Goal: Transaction & Acquisition: Book appointment/travel/reservation

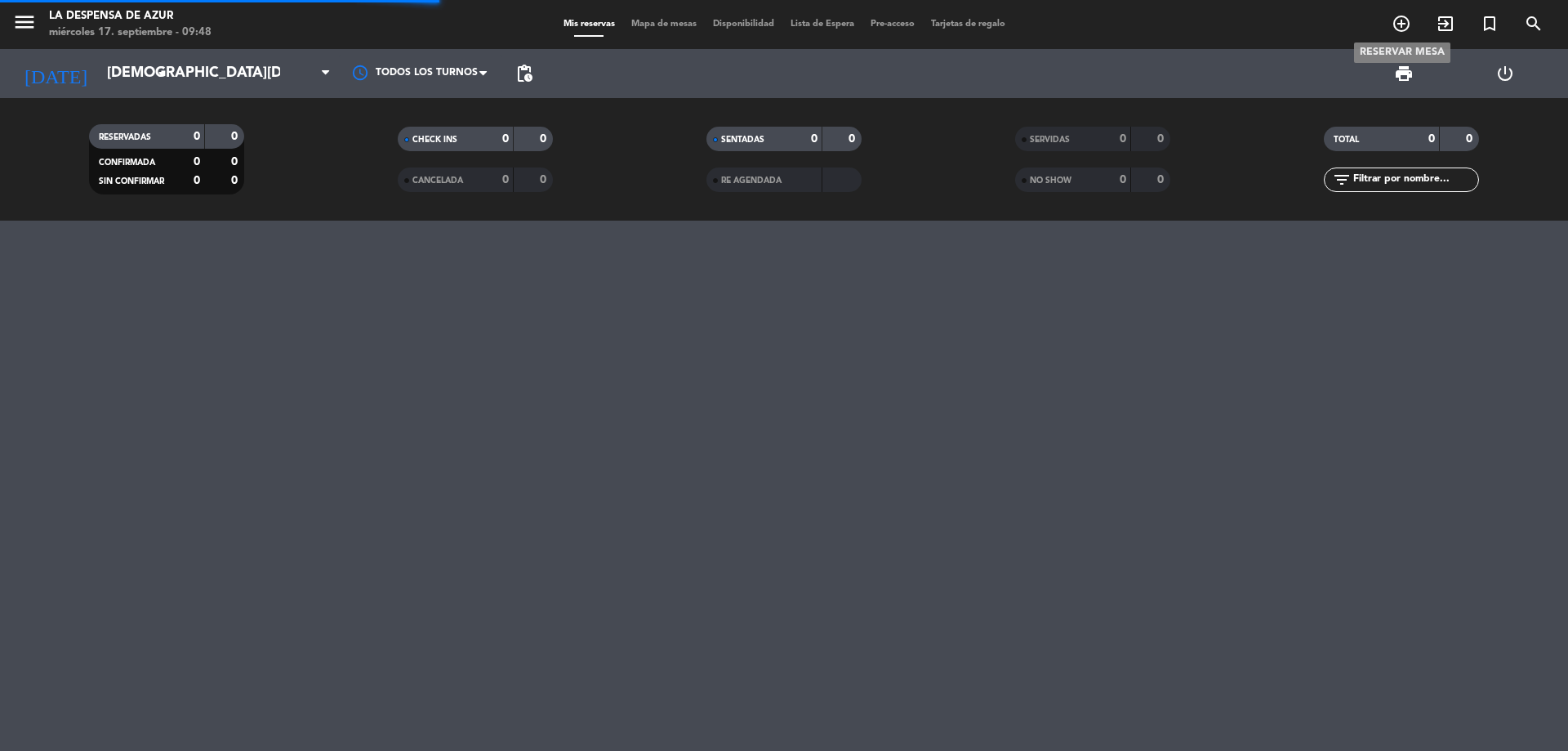
click at [1408, 27] on icon "add_circle_outline" at bounding box center [1401, 23] width 19 height 19
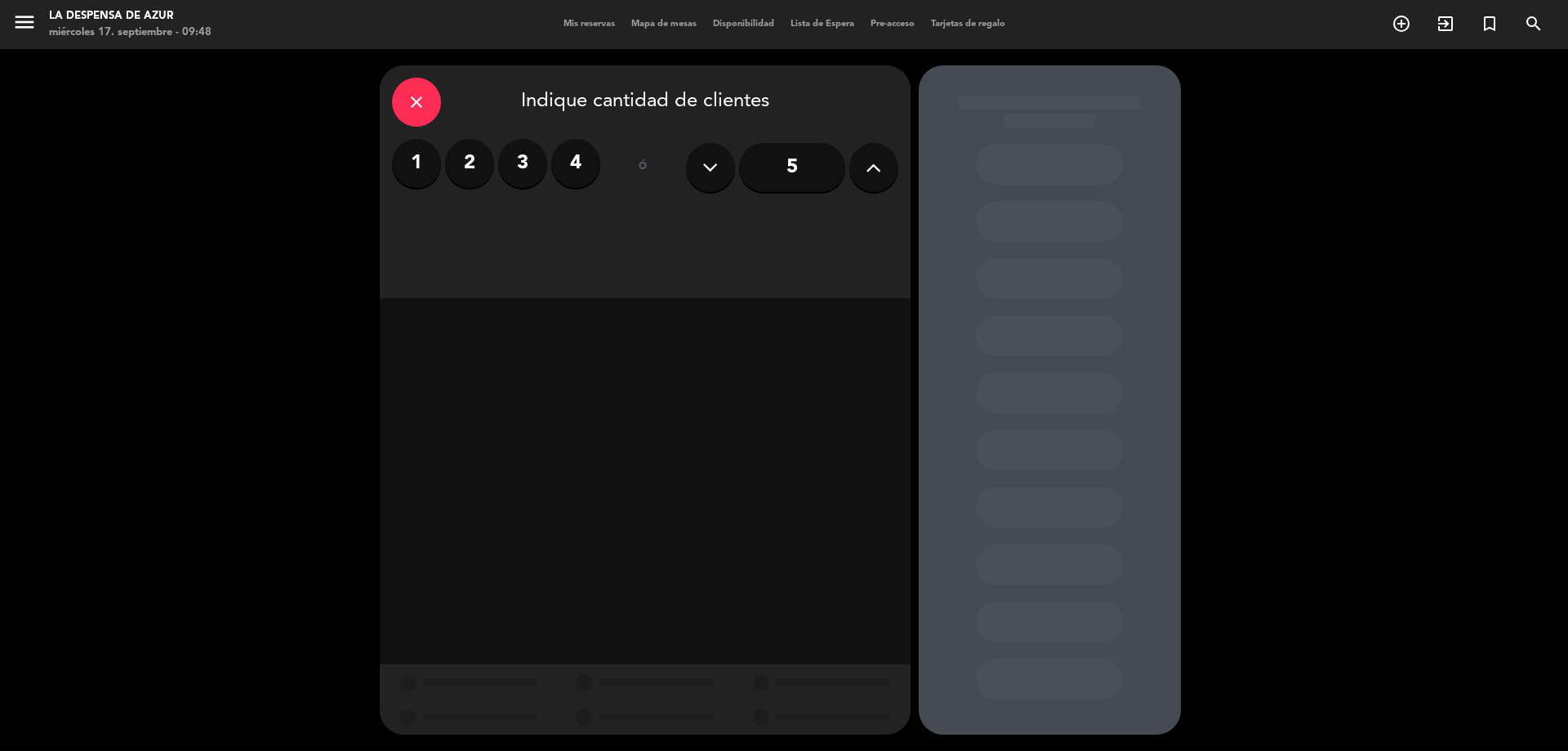
click at [468, 150] on label "2" at bounding box center [469, 163] width 49 height 49
click at [809, 229] on div "Cena" at bounding box center [836, 223] width 124 height 33
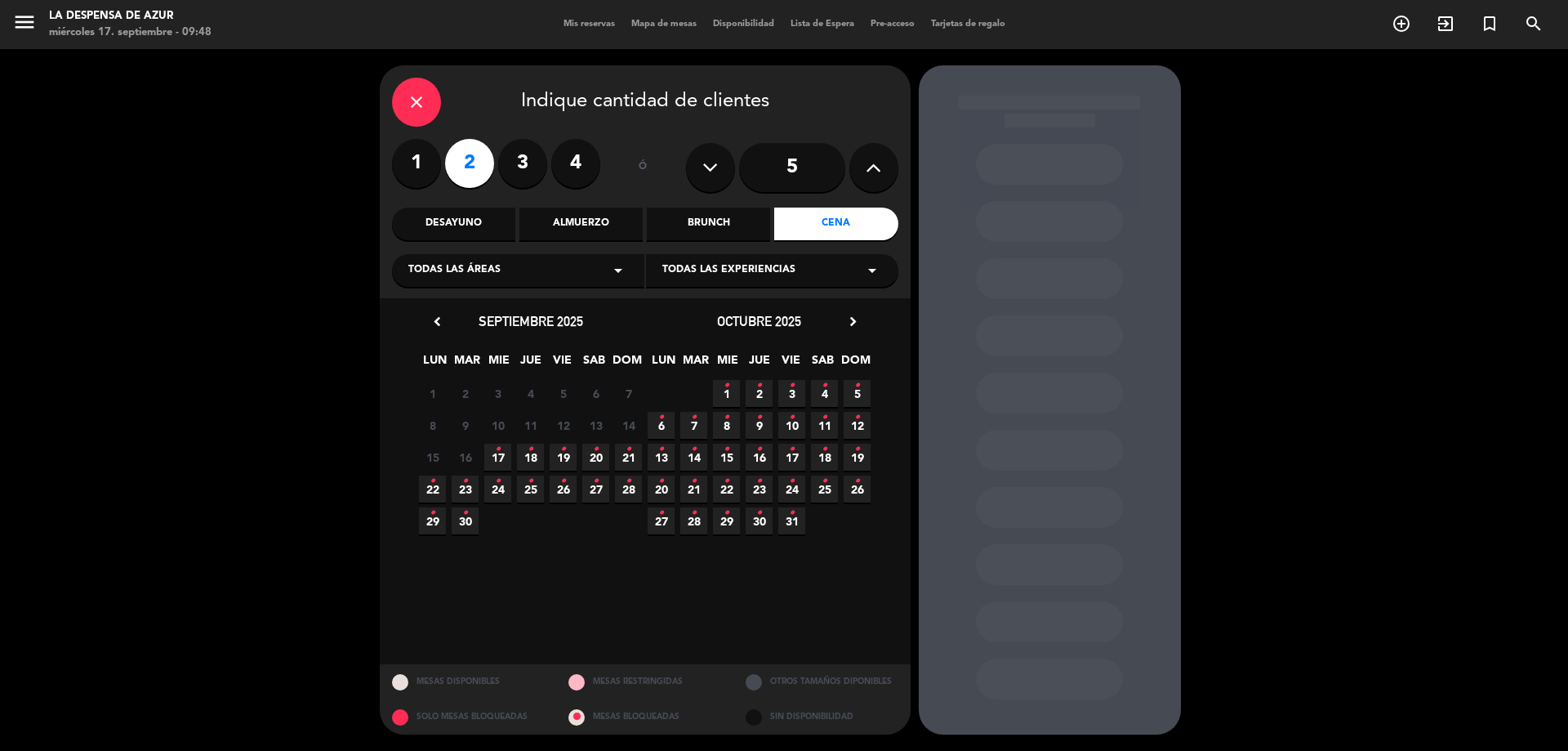
click at [567, 459] on span "19 •" at bounding box center [563, 458] width 27 height 27
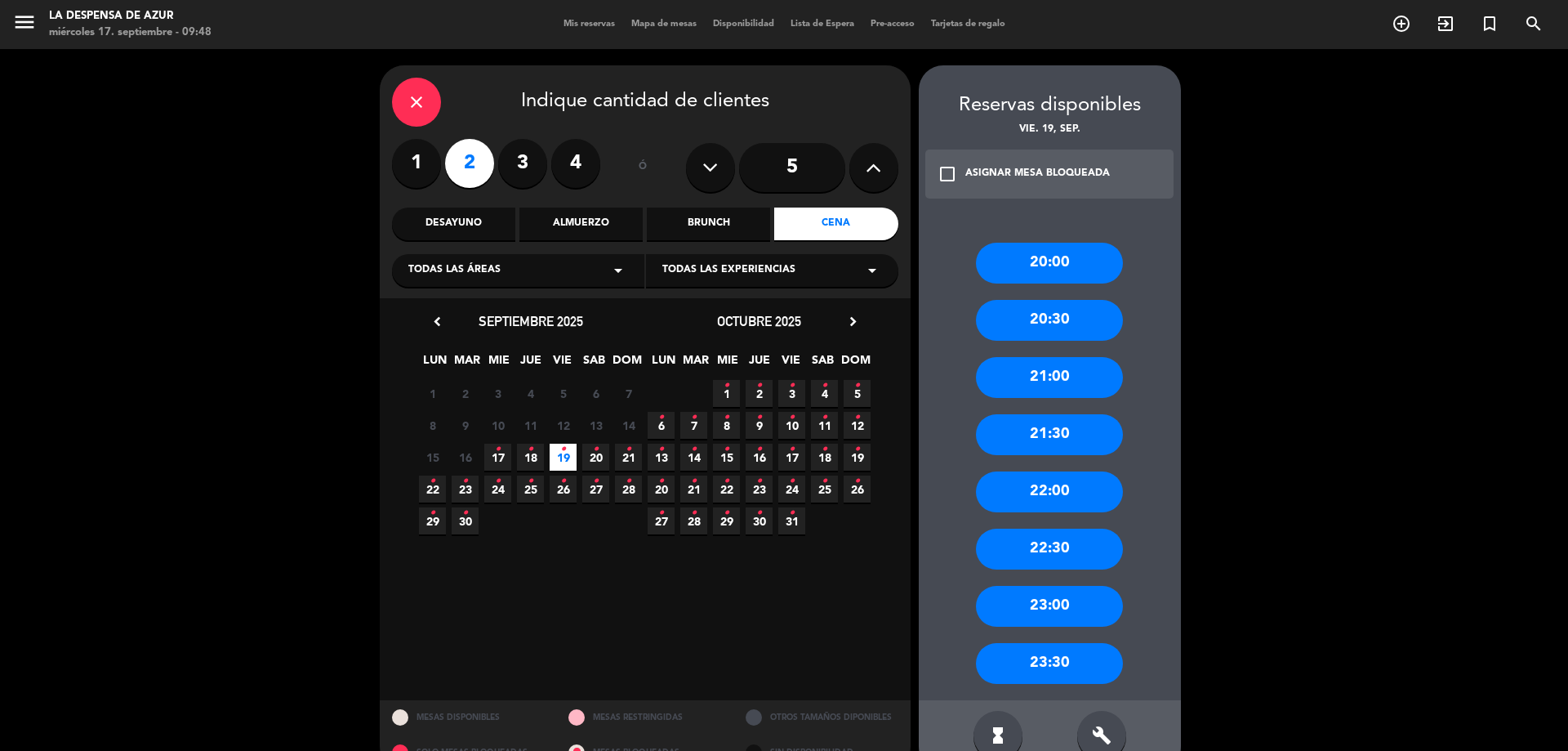
click at [1084, 266] on div "20:00" at bounding box center [1049, 263] width 147 height 41
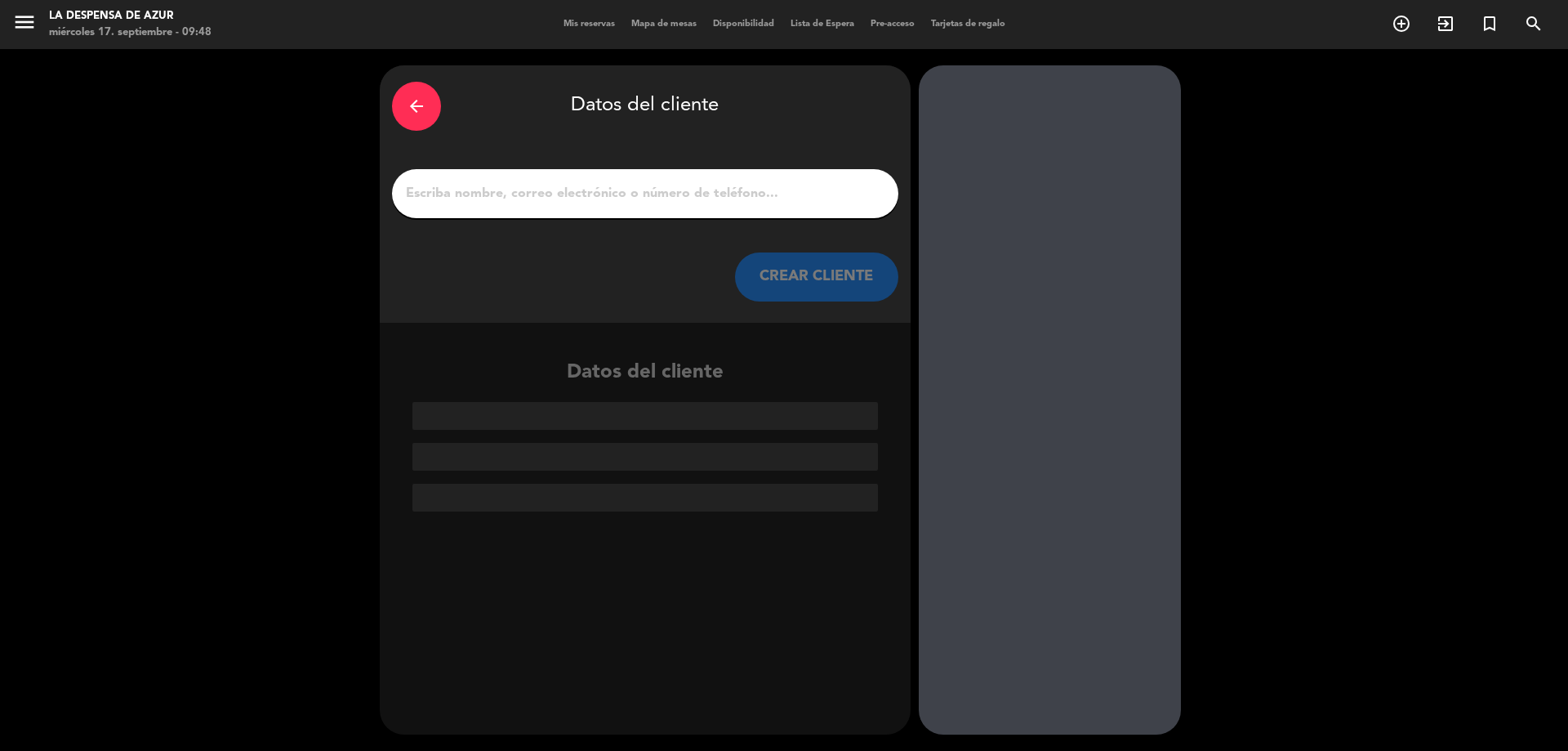
click at [631, 196] on input "1" at bounding box center [645, 194] width 482 height 23
paste input "[PERSON_NAME] [PHONE_NUMBER] // V21933 // Drenaje corporal 60 min x1 (no facial…"
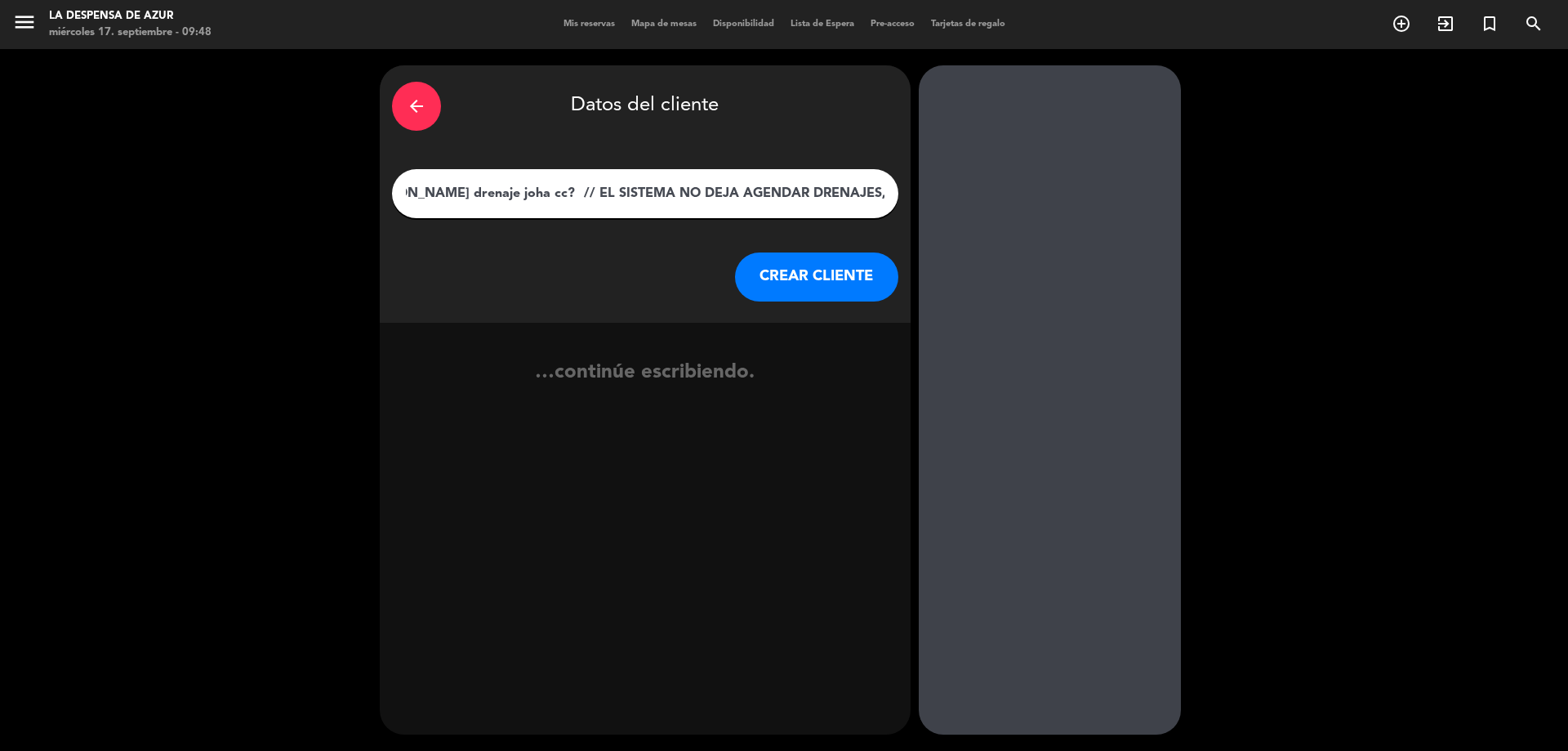
click at [529, 182] on input "[PERSON_NAME] [PHONE_NUMBER] // V21933 // Drenaje corporal 60 min x1 (no facial…" at bounding box center [645, 194] width 482 height 23
drag, startPoint x: 516, startPoint y: 188, endPoint x: 1137, endPoint y: 182, distance: 621.0
click at [1136, 182] on div "arrow_back Datos del cliente [PERSON_NAME] [PHONE_NUMBER] // V21933 // Drenaje …" at bounding box center [784, 400] width 1568 height 702
drag, startPoint x: 854, startPoint y: 184, endPoint x: 1568, endPoint y: 155, distance: 714.6
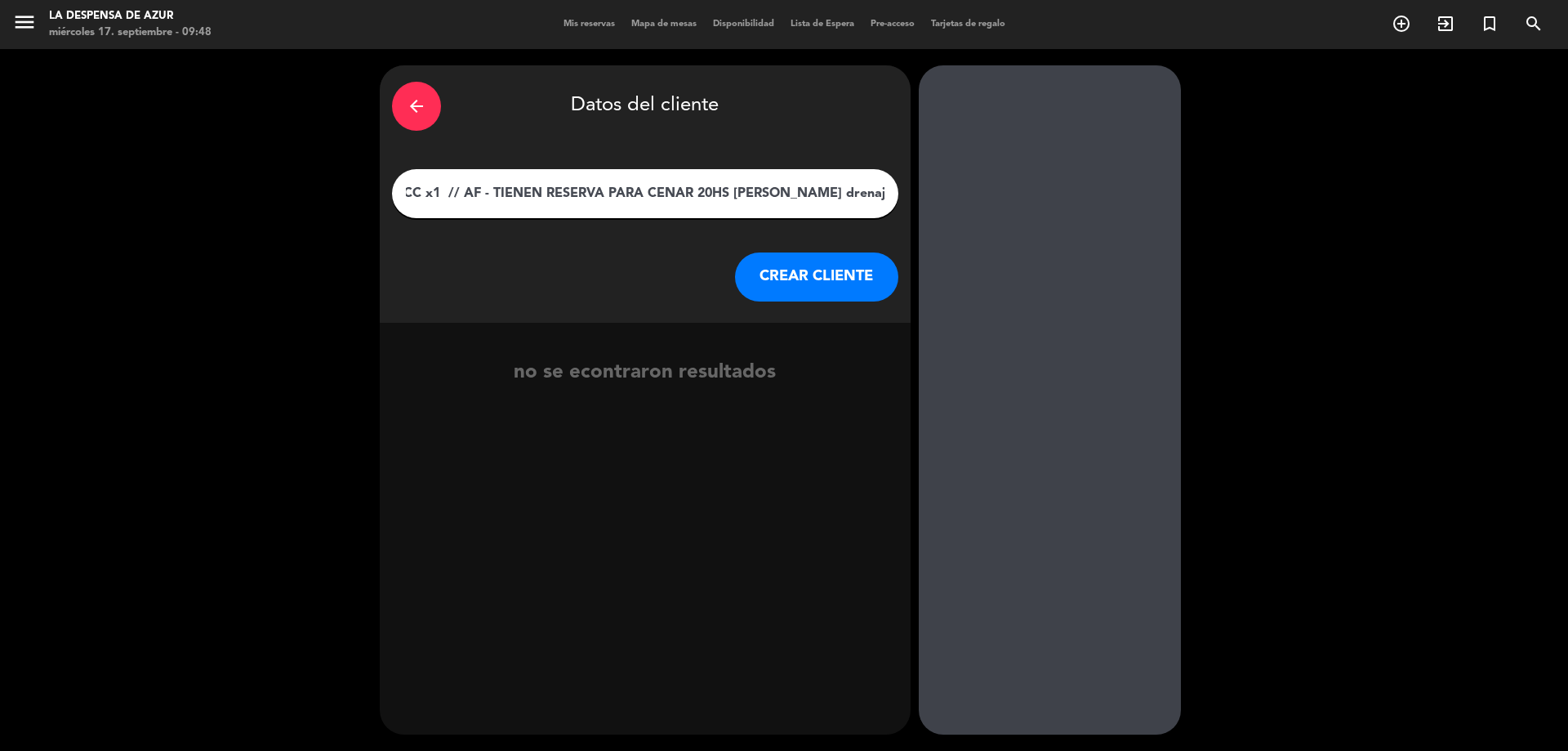
click at [1568, 155] on div "arrow_back Datos del cliente [PERSON_NAME] [PHONE_NUMBER] // V21933 // Drenaje …" at bounding box center [784, 400] width 1568 height 702
drag, startPoint x: 483, startPoint y: 195, endPoint x: 1568, endPoint y: 146, distance: 1086.1
click at [1568, 146] on div "arrow_back Datos del cliente [PERSON_NAME] [PHONE_NUMBER] // V21933 // Drenaje …" at bounding box center [784, 400] width 1568 height 702
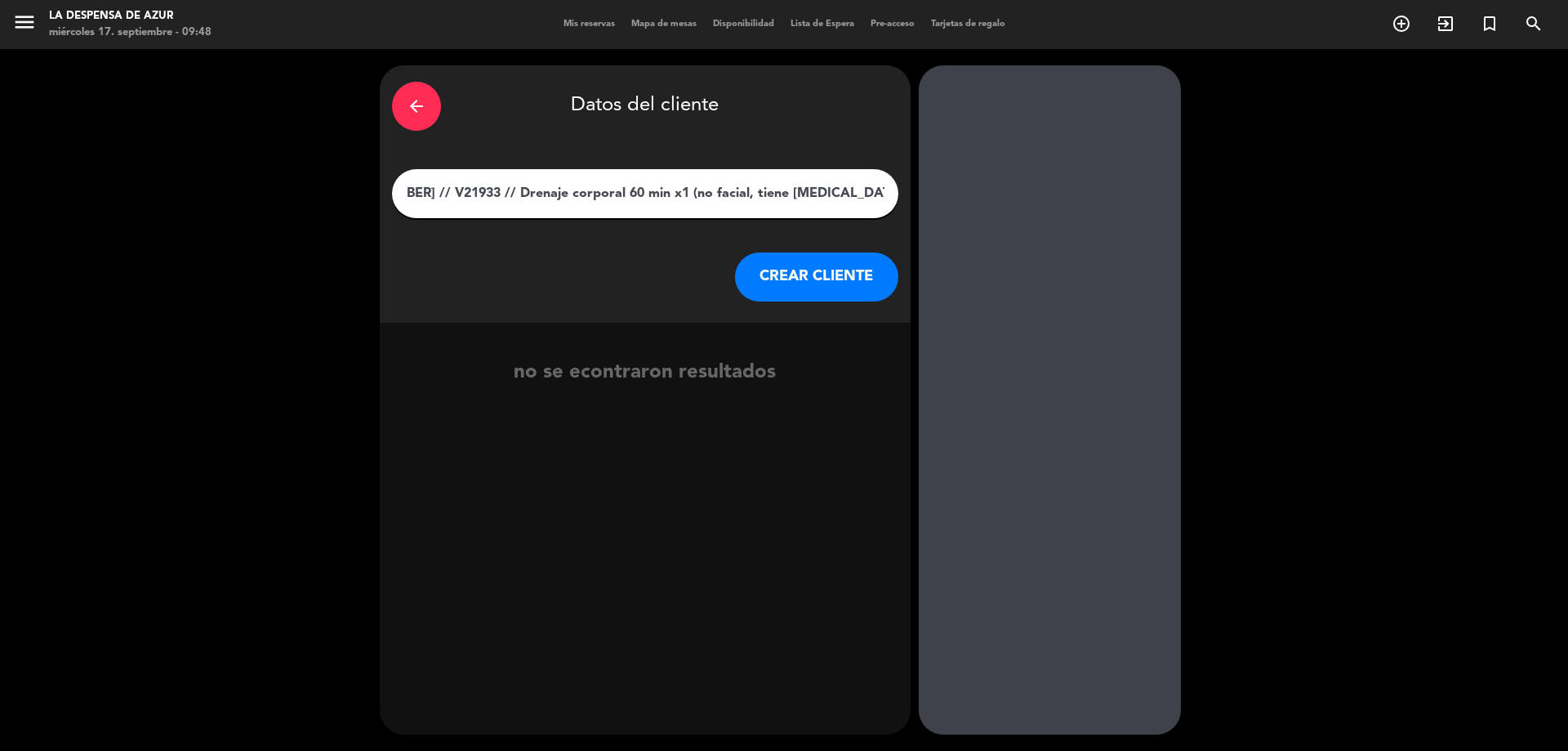
drag, startPoint x: 455, startPoint y: 189, endPoint x: 1441, endPoint y: 179, distance: 986.1
click at [1441, 179] on div "arrow_back Datos del cliente [PERSON_NAME] [PHONE_NUMBER] // V21933 // Drenaje …" at bounding box center [784, 400] width 1568 height 702
drag, startPoint x: 587, startPoint y: 190, endPoint x: 693, endPoint y: 163, distance: 109.4
click at [830, 142] on div "arrow_back Datos del cliente [PERSON_NAME] [PHONE_NUMBER] // V21933 / CREAR CLI…" at bounding box center [645, 194] width 531 height 257
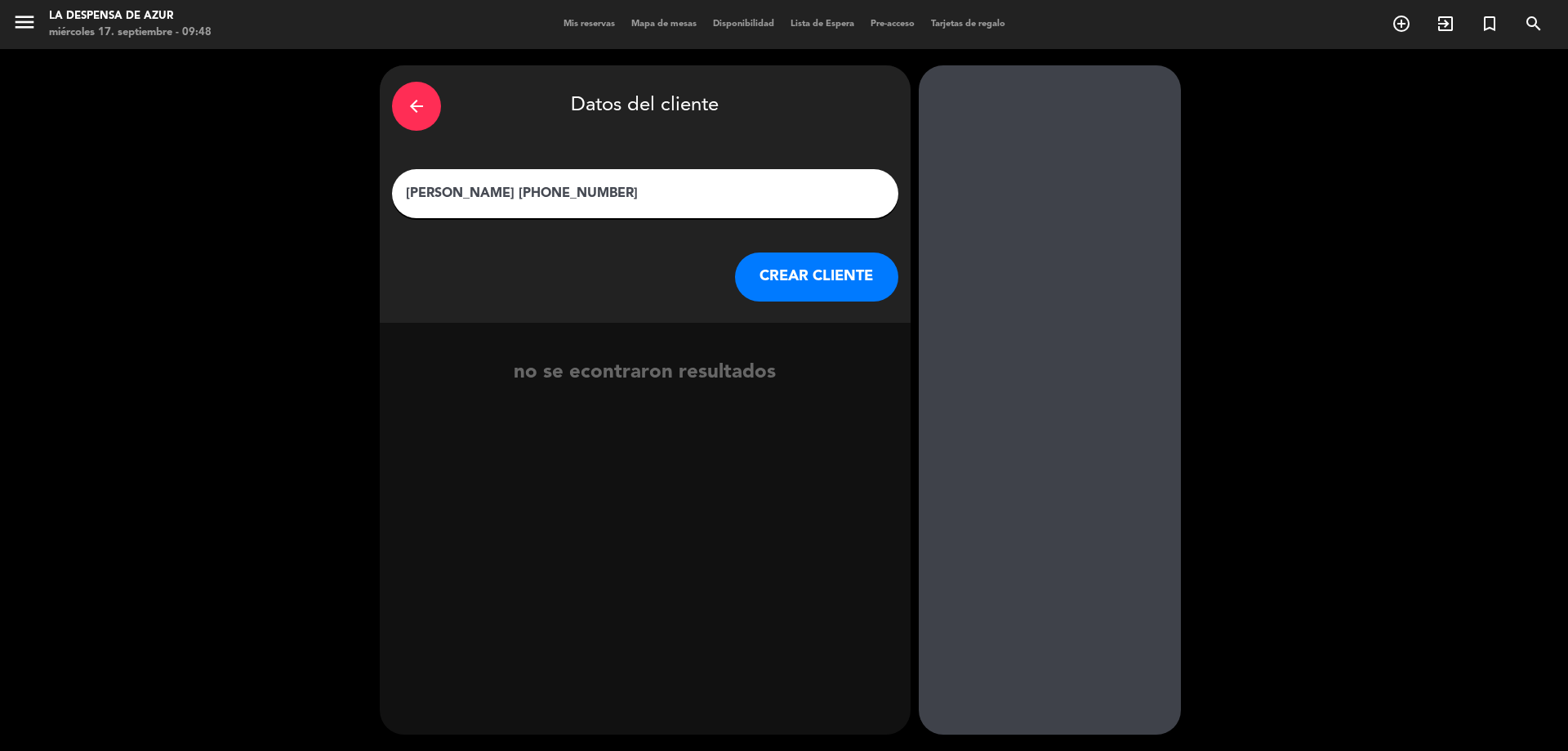
drag, startPoint x: 500, startPoint y: 189, endPoint x: 966, endPoint y: 224, distance: 467.3
click at [962, 216] on div "arrow_back Datos del cliente [PERSON_NAME] [PHONE_NUMBER] CREAR CLIENTE no se e…" at bounding box center [784, 400] width 1568 height 702
type input "[PERSON_NAME]"
click at [807, 263] on button "CREAR CLIENTE" at bounding box center [817, 276] width 163 height 49
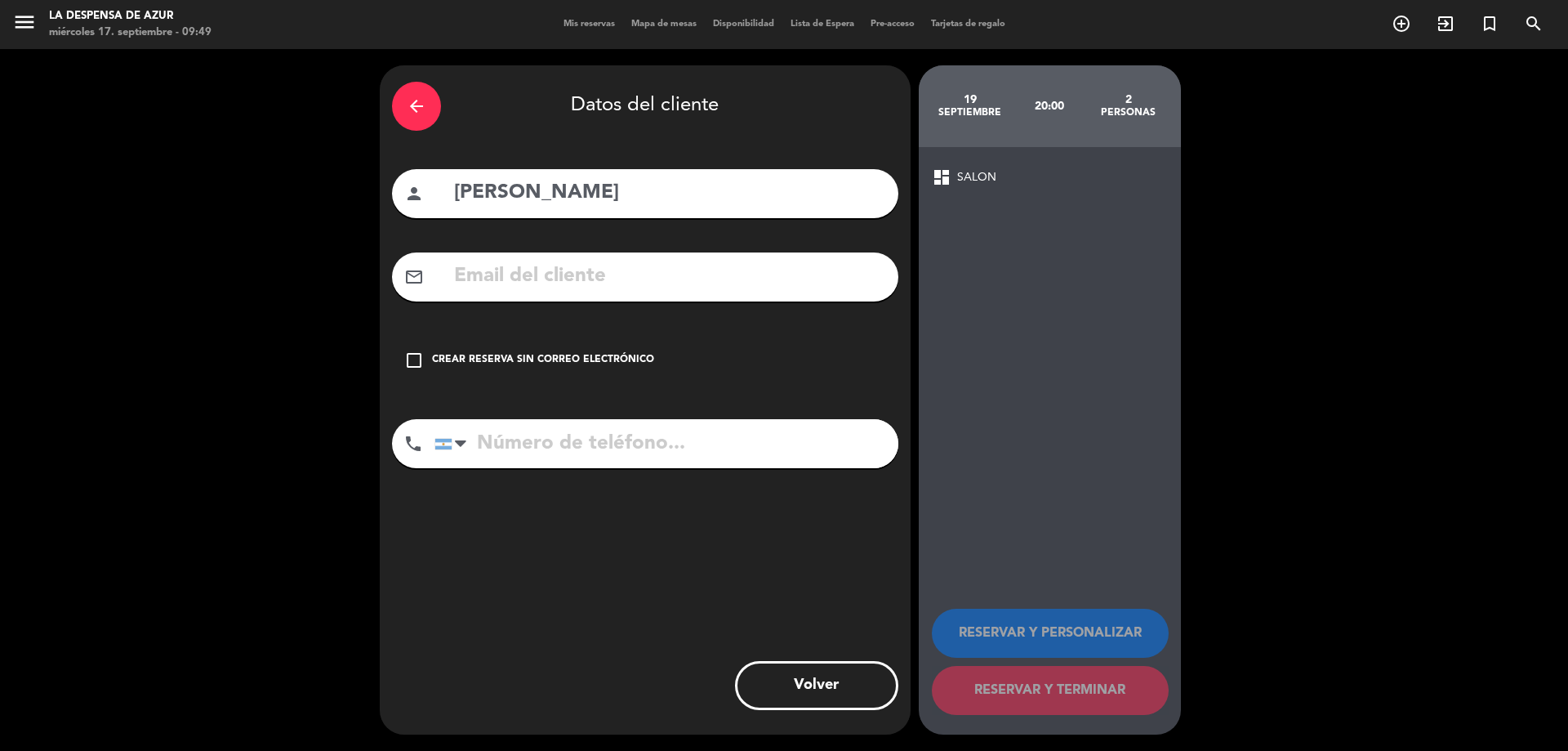
click at [617, 362] on div "Crear reserva sin correo electrónico" at bounding box center [544, 360] width 222 height 16
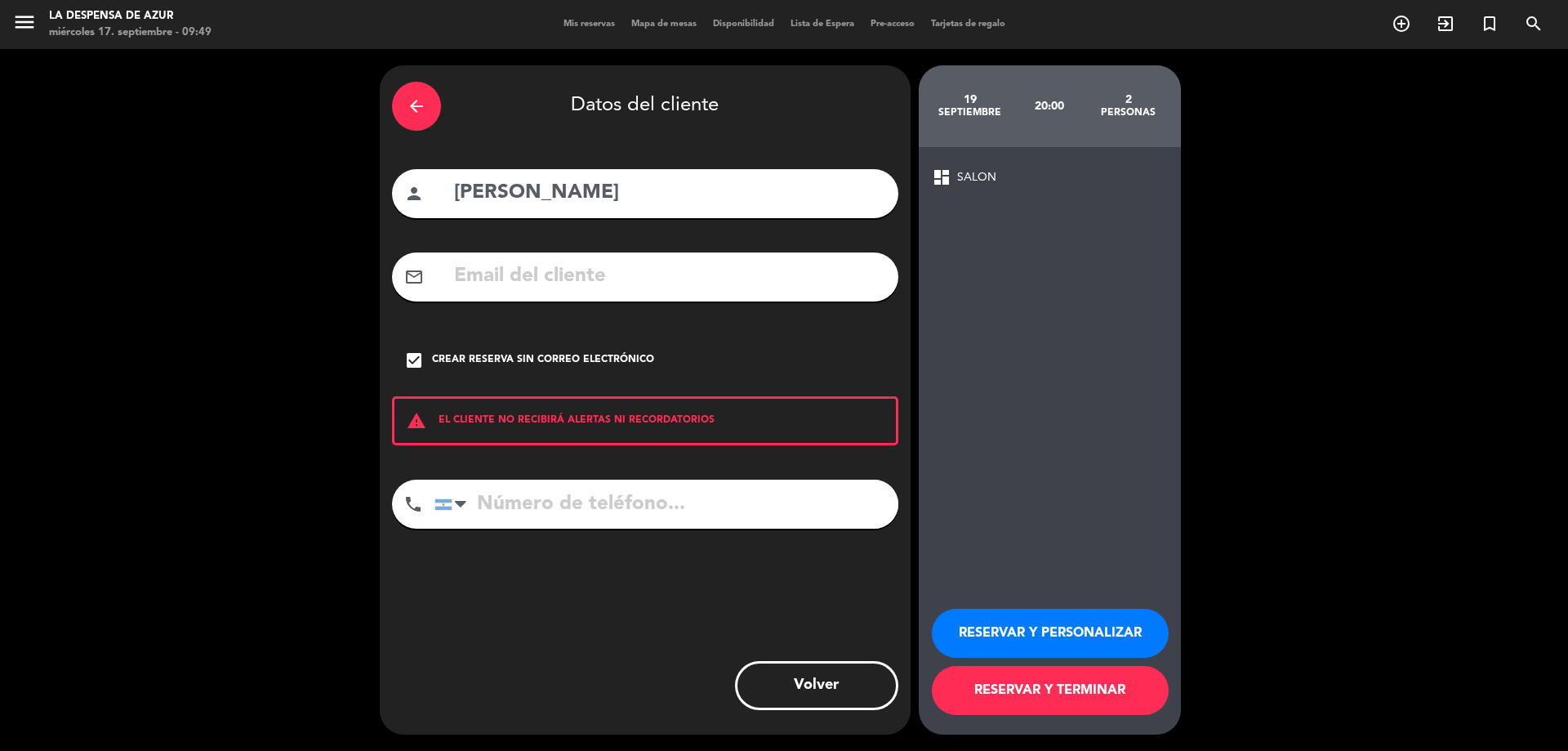
drag, startPoint x: 609, startPoint y: 509, endPoint x: 695, endPoint y: 526, distance: 87.7
click at [615, 510] on input "tel" at bounding box center [667, 504] width 464 height 49
paste input "[PHONE_NUMBER]"
type input "[PHONE_NUMBER]"
drag, startPoint x: 1091, startPoint y: 628, endPoint x: 1075, endPoint y: 616, distance: 20.0
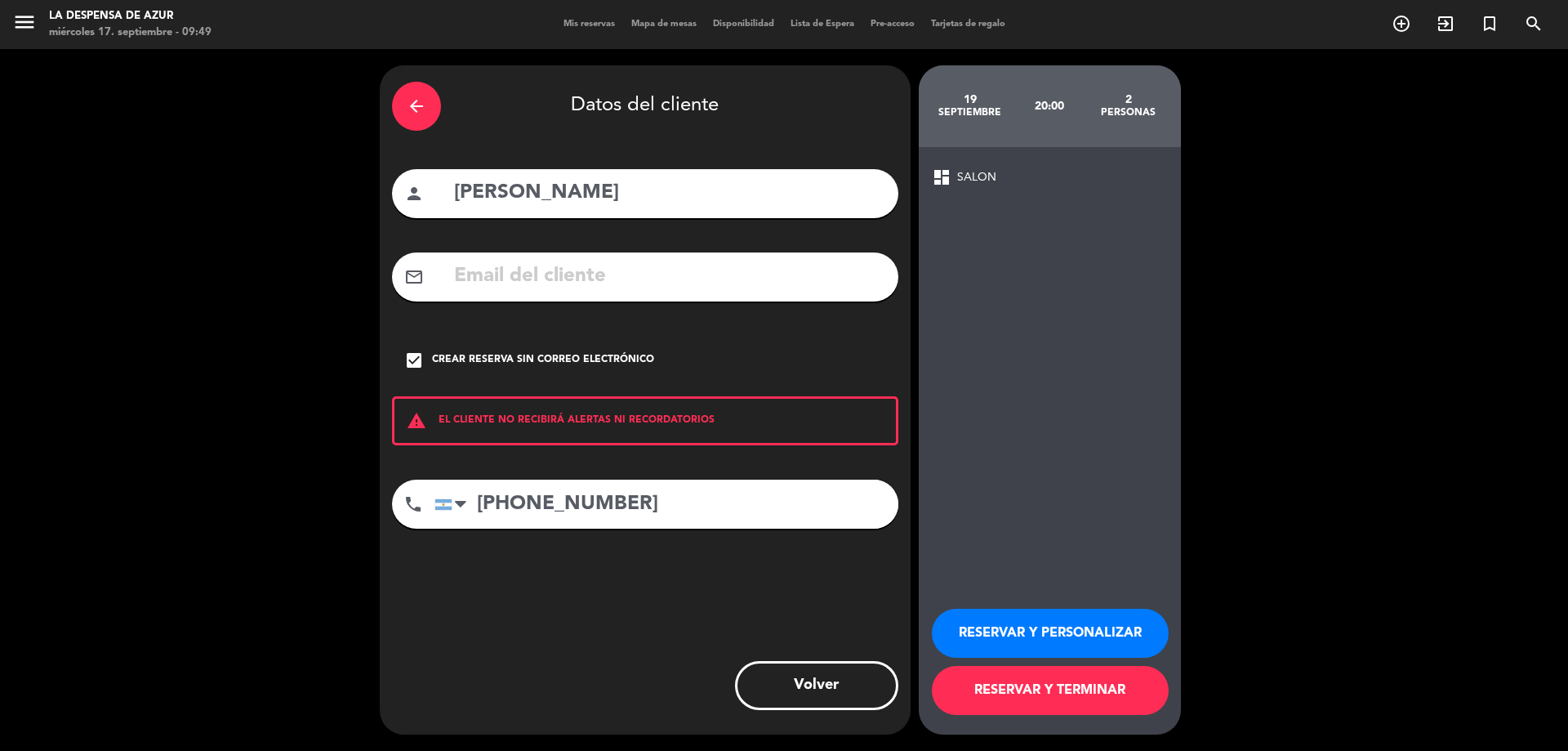
click at [1090, 628] on button "RESERVAR Y PERSONALIZAR" at bounding box center [1050, 633] width 237 height 49
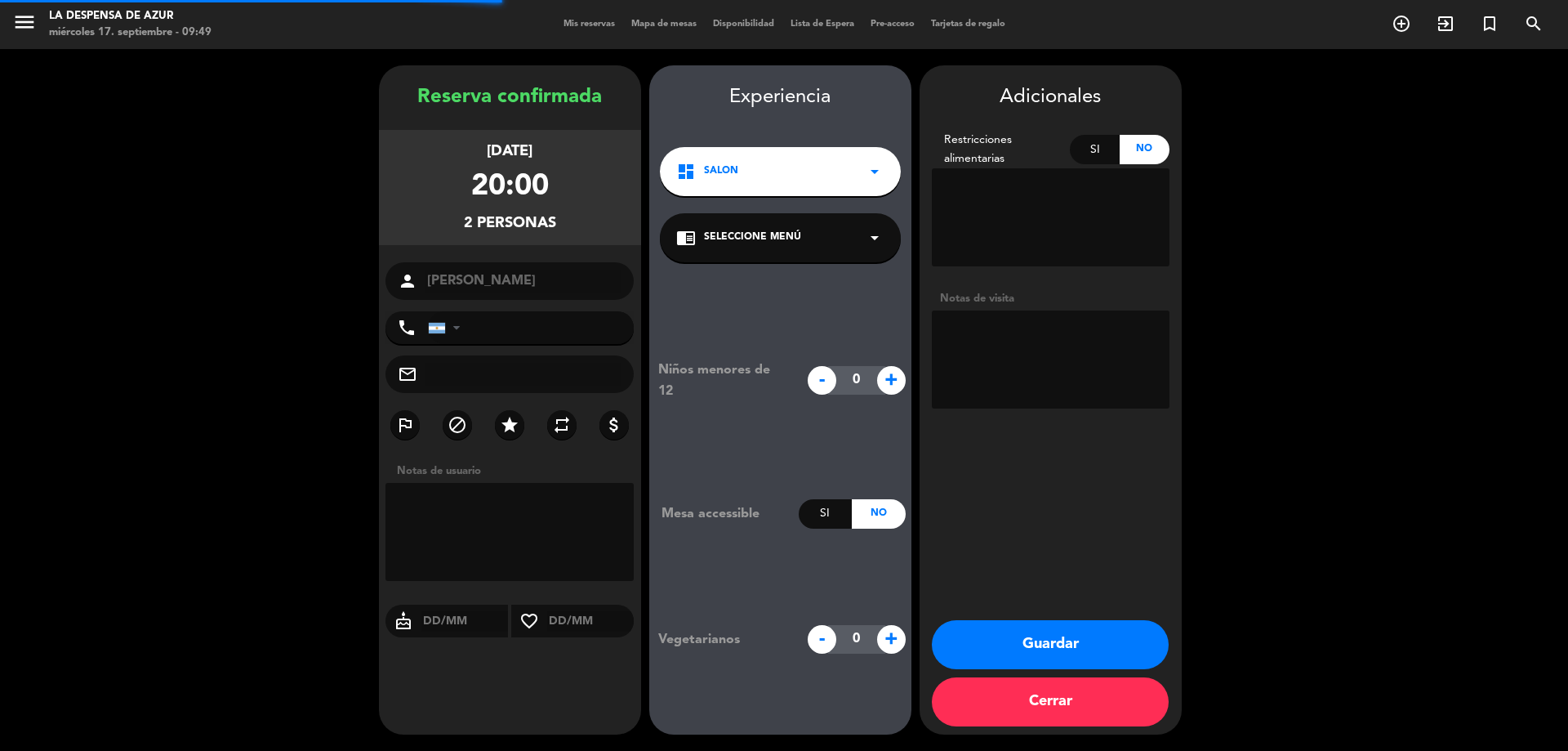
type input "[PHONE_NUMBER]"
click at [1053, 388] on textarea at bounding box center [1051, 360] width 238 height 98
type textarea "c"
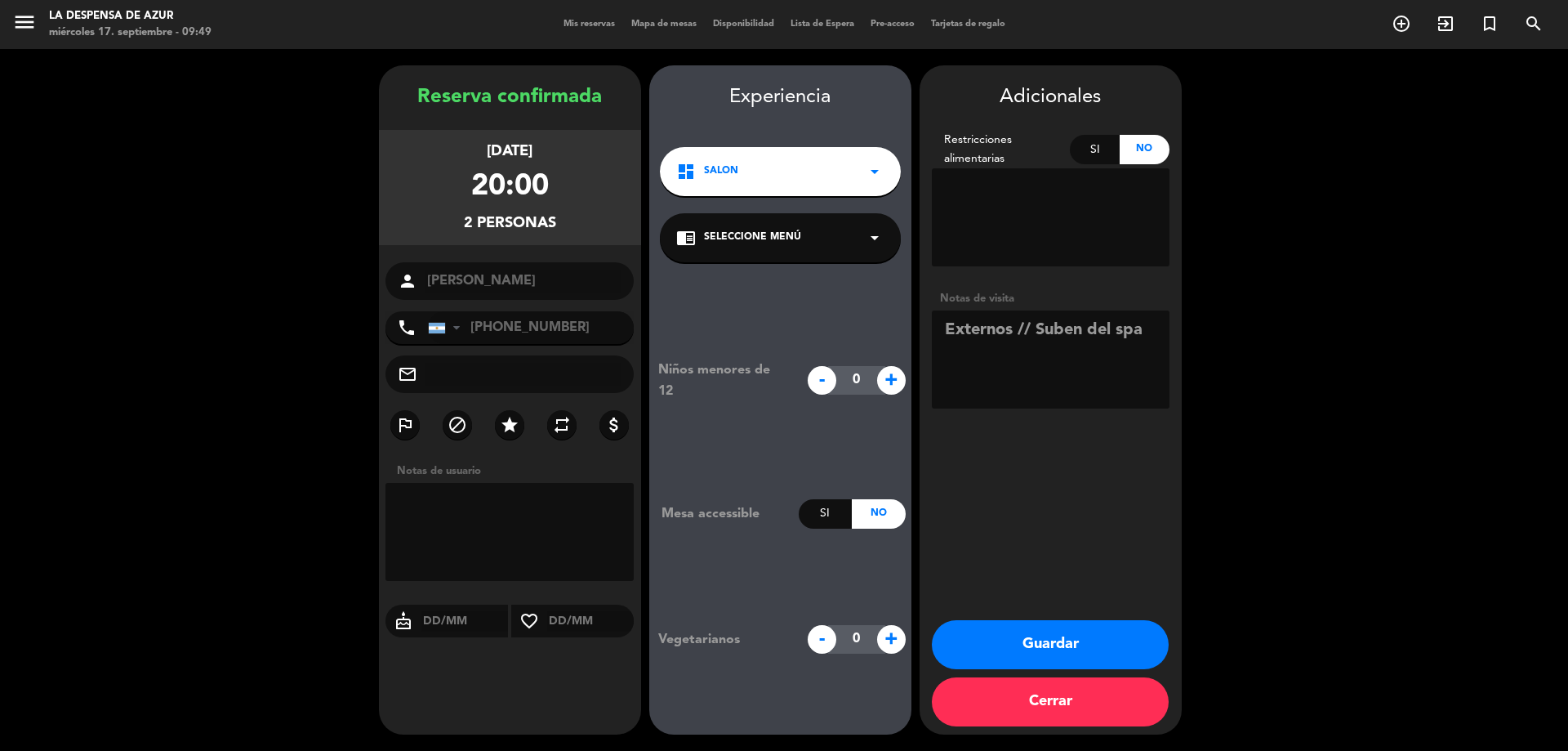
type textarea "Externos // Suben del spa"
click at [1126, 634] on button "Guardar" at bounding box center [1050, 645] width 237 height 49
